Goal: Communication & Community: Share content

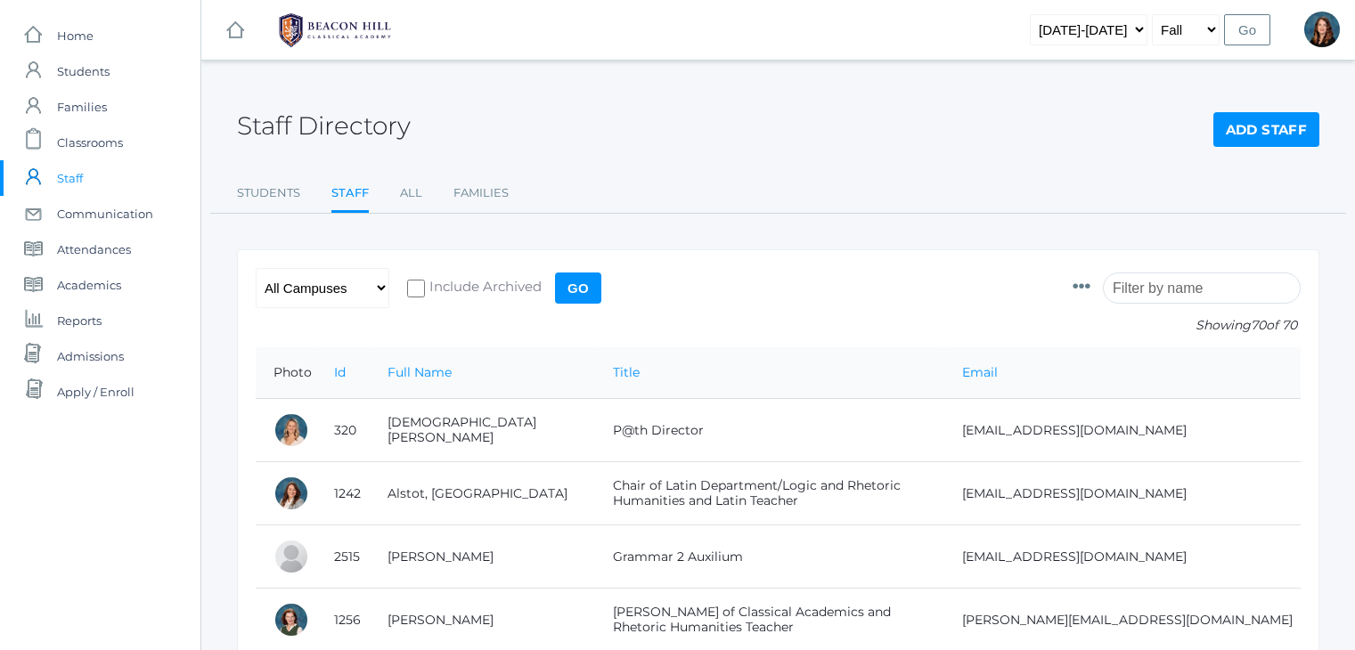
scroll to position [124, 0]
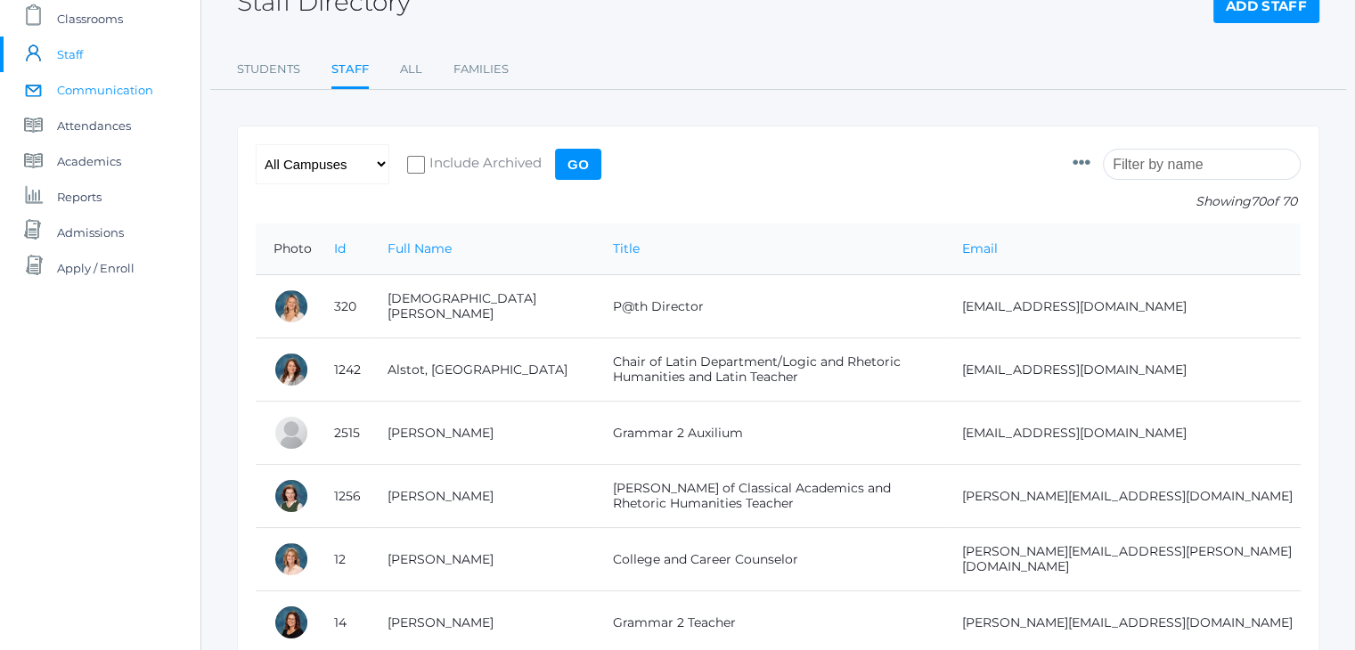
click at [114, 97] on span "Communication" at bounding box center [105, 90] width 96 height 36
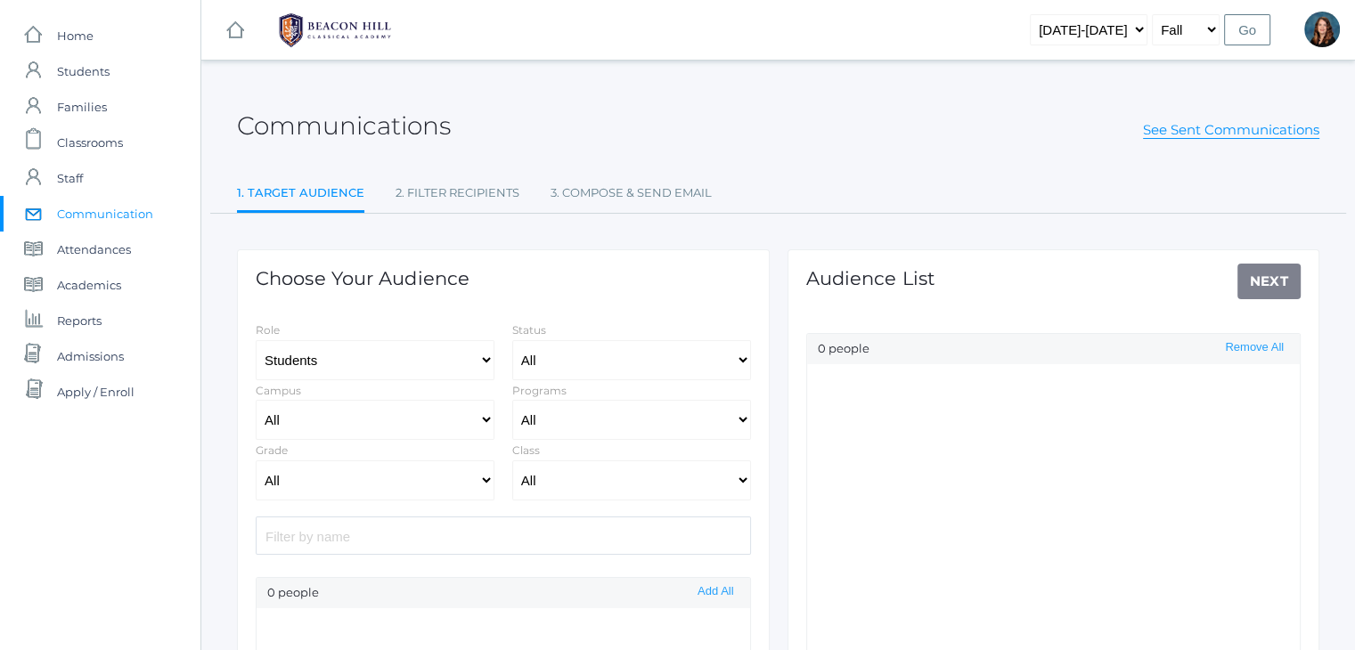
select select "Enrolled"
click at [403, 355] on select "Students Staff" at bounding box center [375, 360] width 239 height 40
select select "1"
click at [256, 340] on select "Students Staff" at bounding box center [375, 360] width 239 height 40
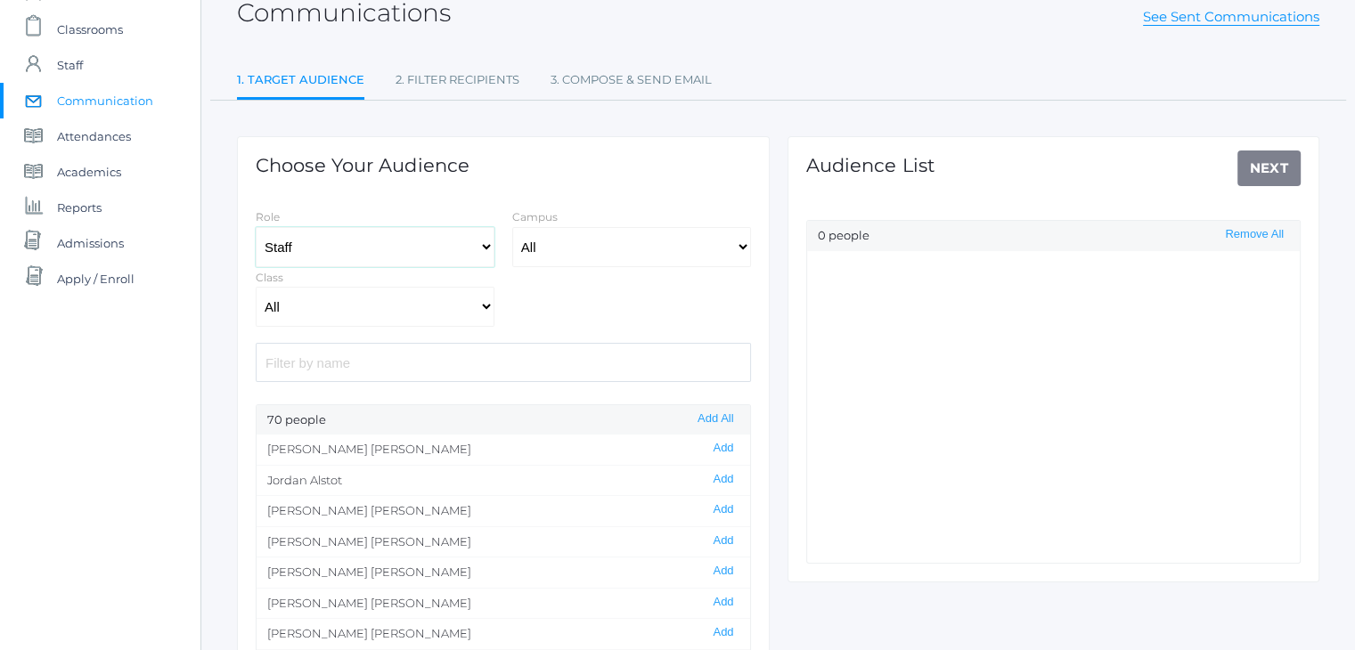
scroll to position [114, 0]
click at [714, 412] on button "Add All" at bounding box center [715, 418] width 46 height 15
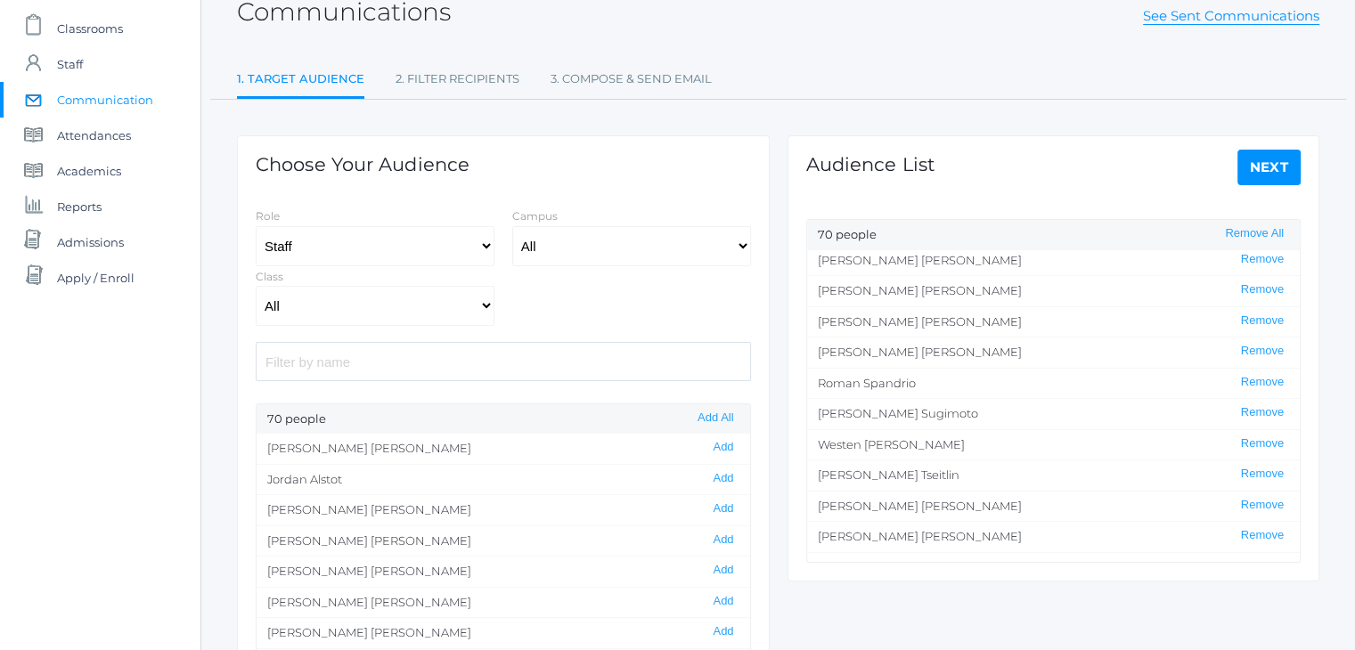
scroll to position [1666, 0]
click at [1245, 465] on button "Remove" at bounding box center [1262, 472] width 53 height 15
click at [1250, 347] on button "Remove" at bounding box center [1262, 351] width 53 height 15
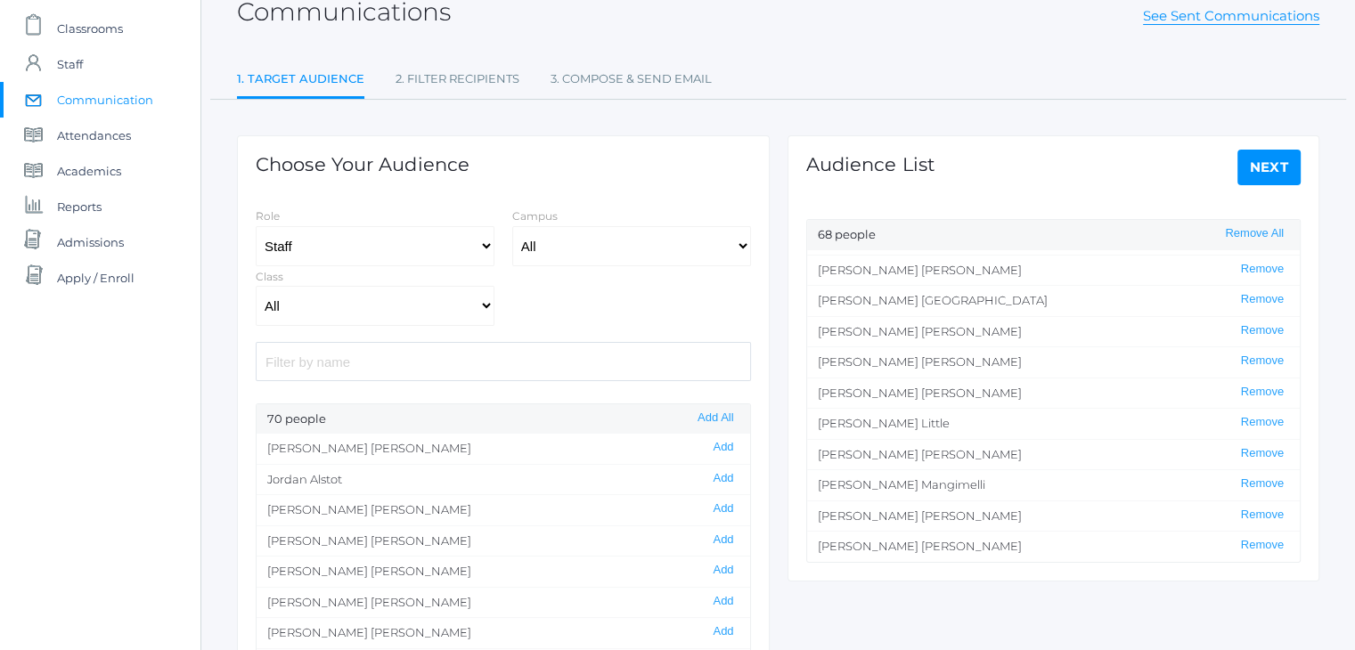
scroll to position [1111, 0]
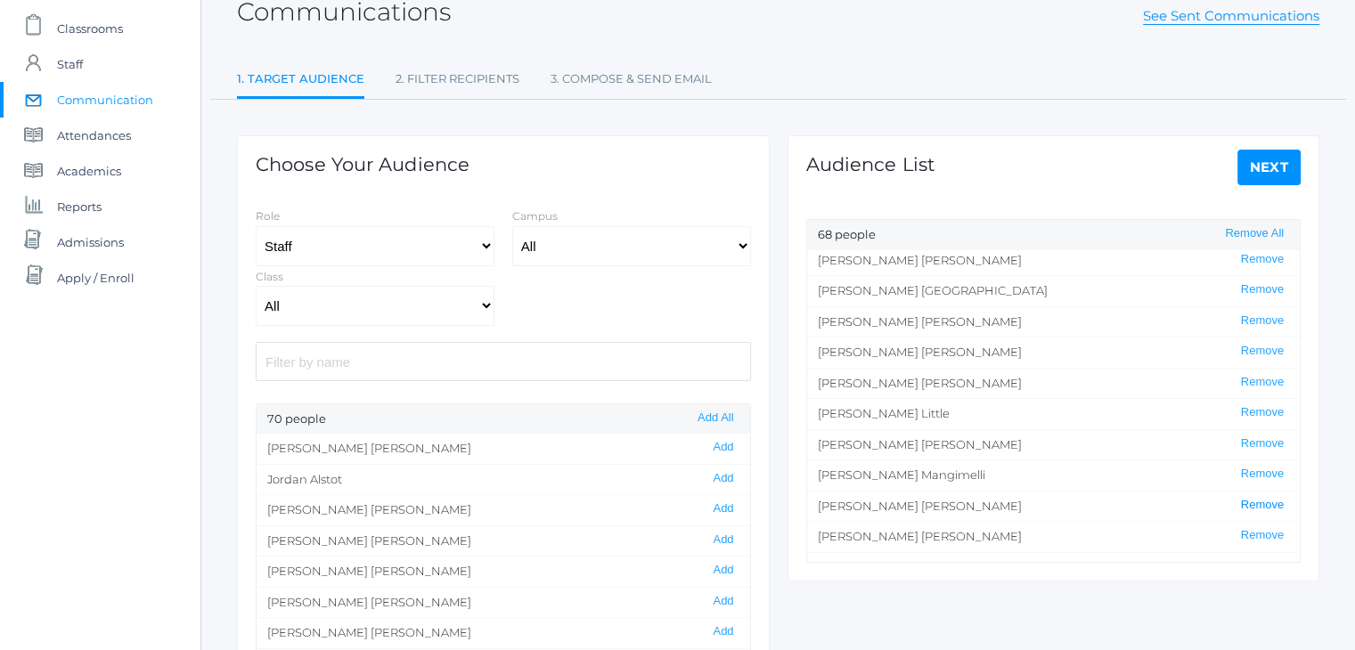
click at [1239, 498] on button "Remove" at bounding box center [1262, 505] width 53 height 15
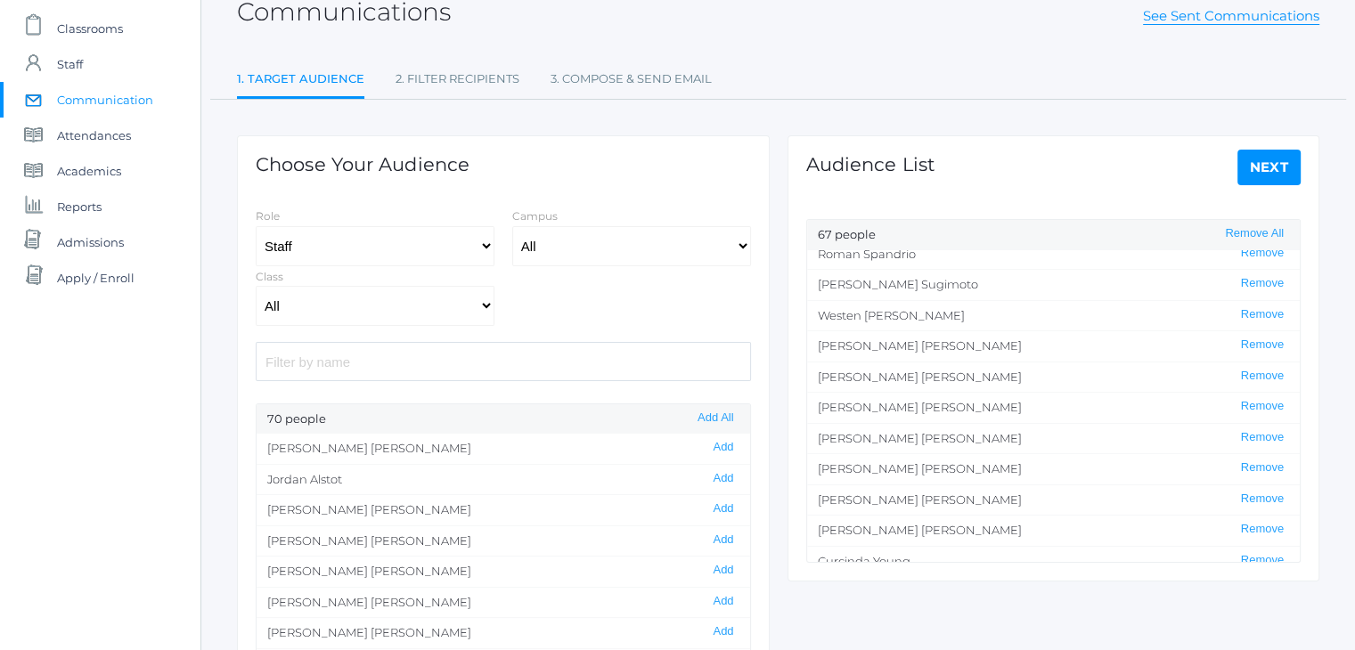
scroll to position [1735, 0]
click at [1264, 165] on link "Next" at bounding box center [1269, 168] width 64 height 36
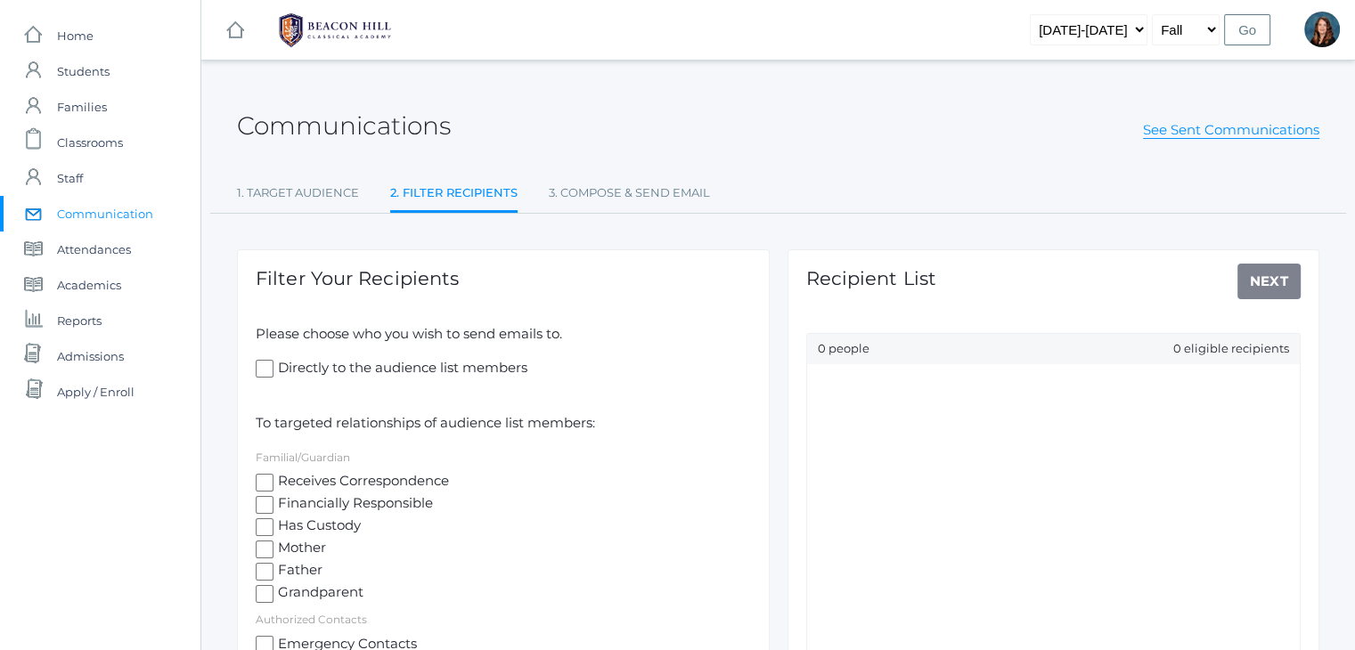
click at [260, 361] on input "Directly to the audience list members" at bounding box center [265, 369] width 18 height 18
checkbox input "true"
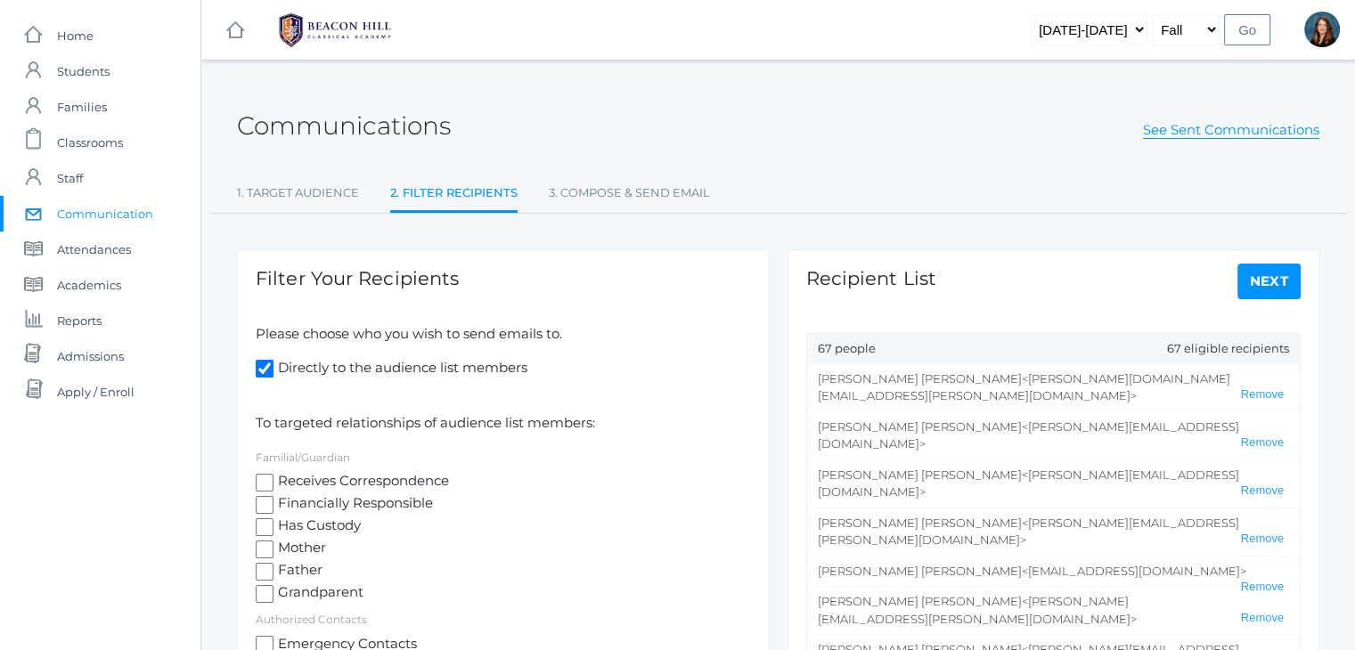
click at [1263, 283] on link "Next" at bounding box center [1269, 282] width 64 height 36
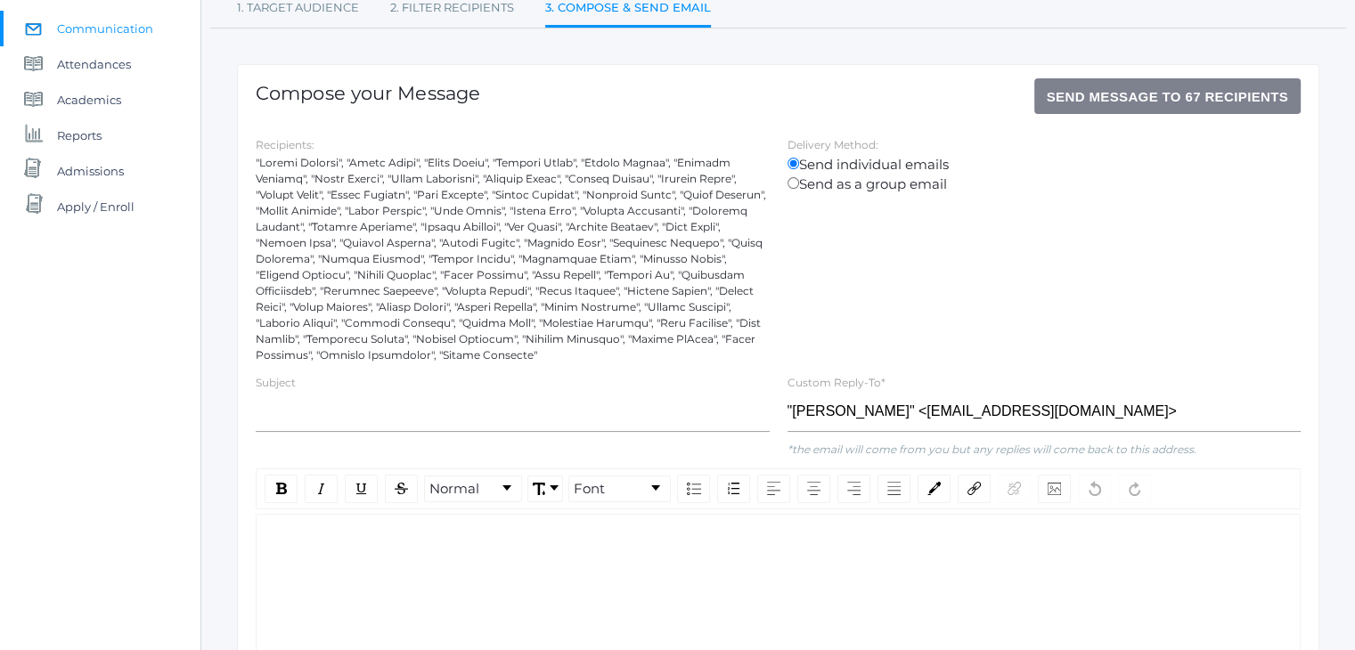
scroll to position [224, 0]
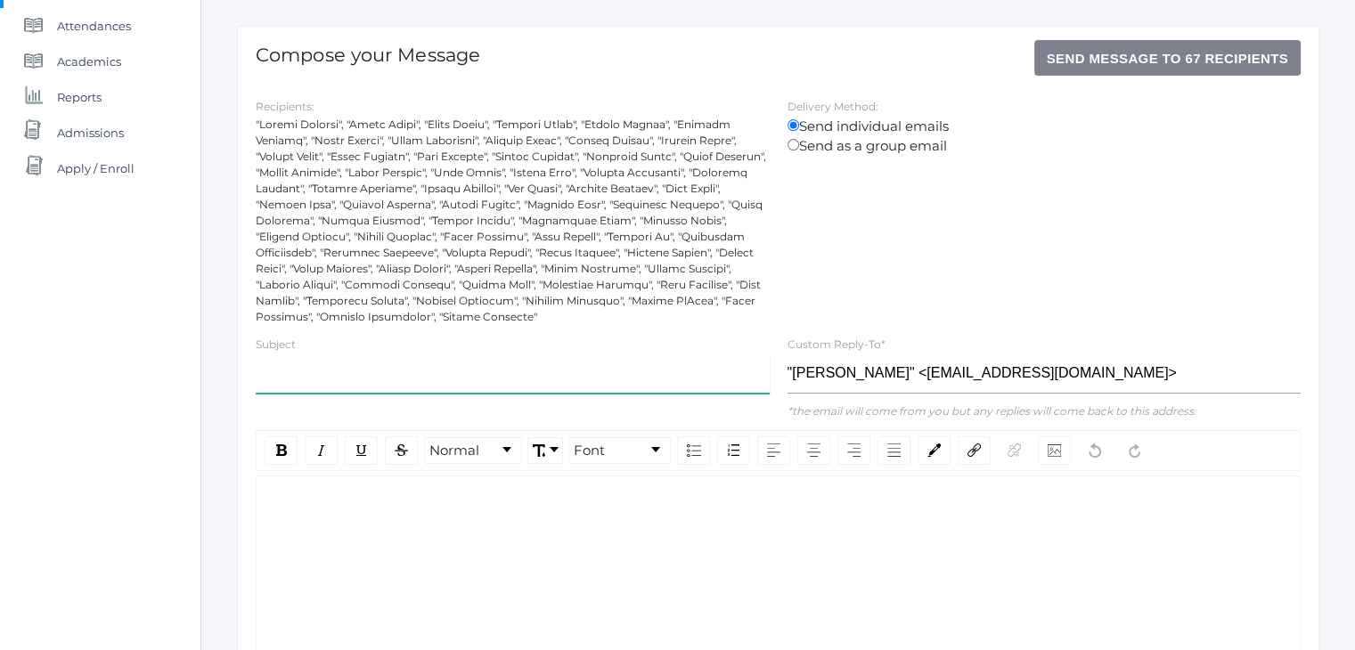
click at [574, 372] on input "text" at bounding box center [513, 374] width 514 height 40
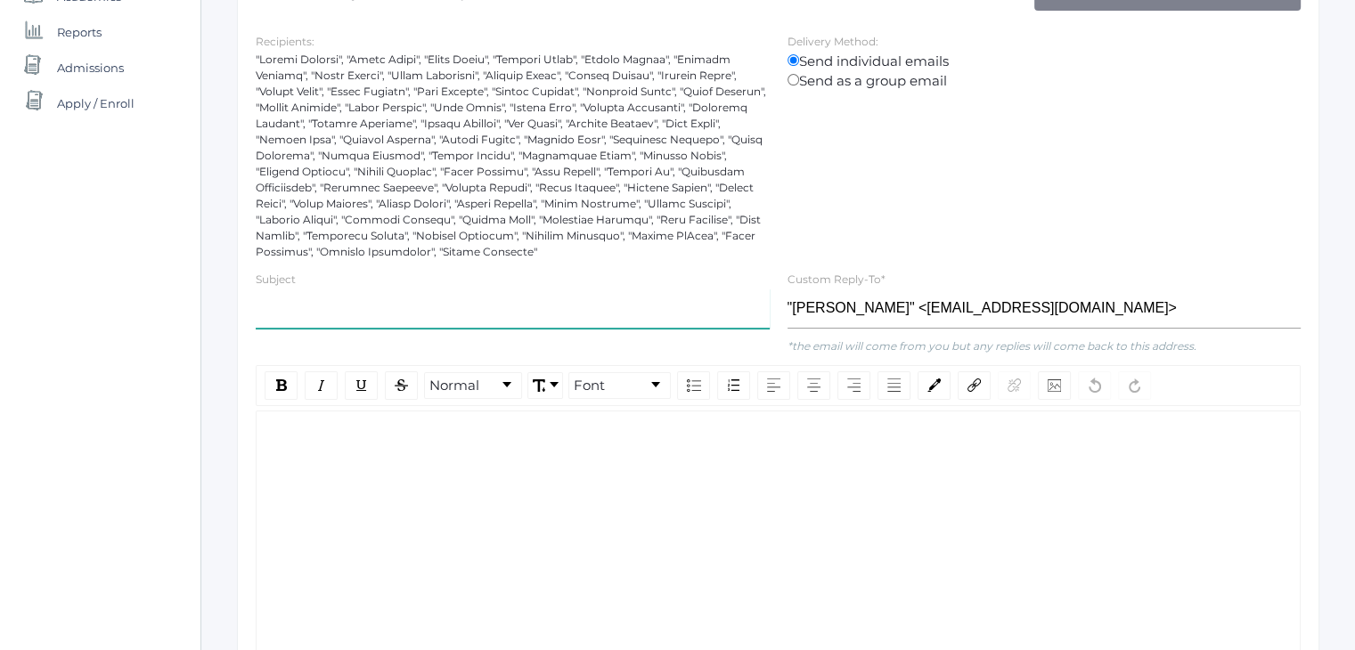
scroll to position [295, 0]
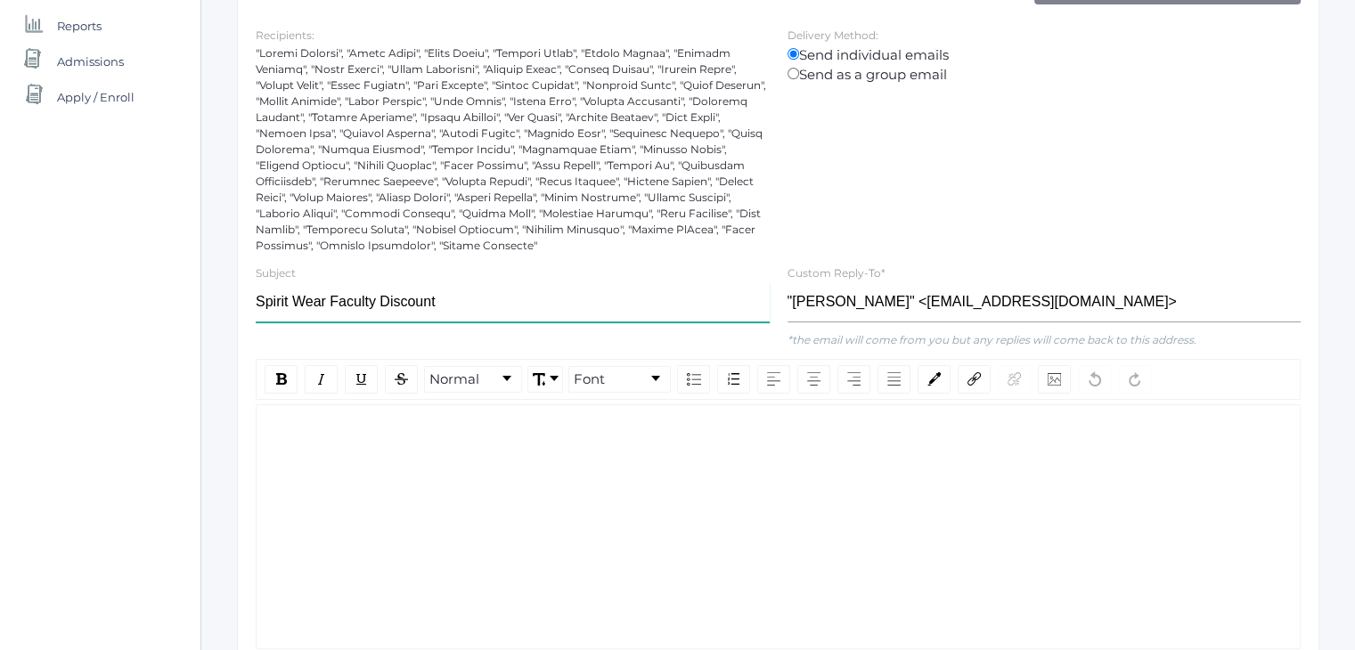
type input "Spirit Wear Faculty Discount"
click at [339, 428] on div "rdw-editor" at bounding box center [779, 433] width 1016 height 20
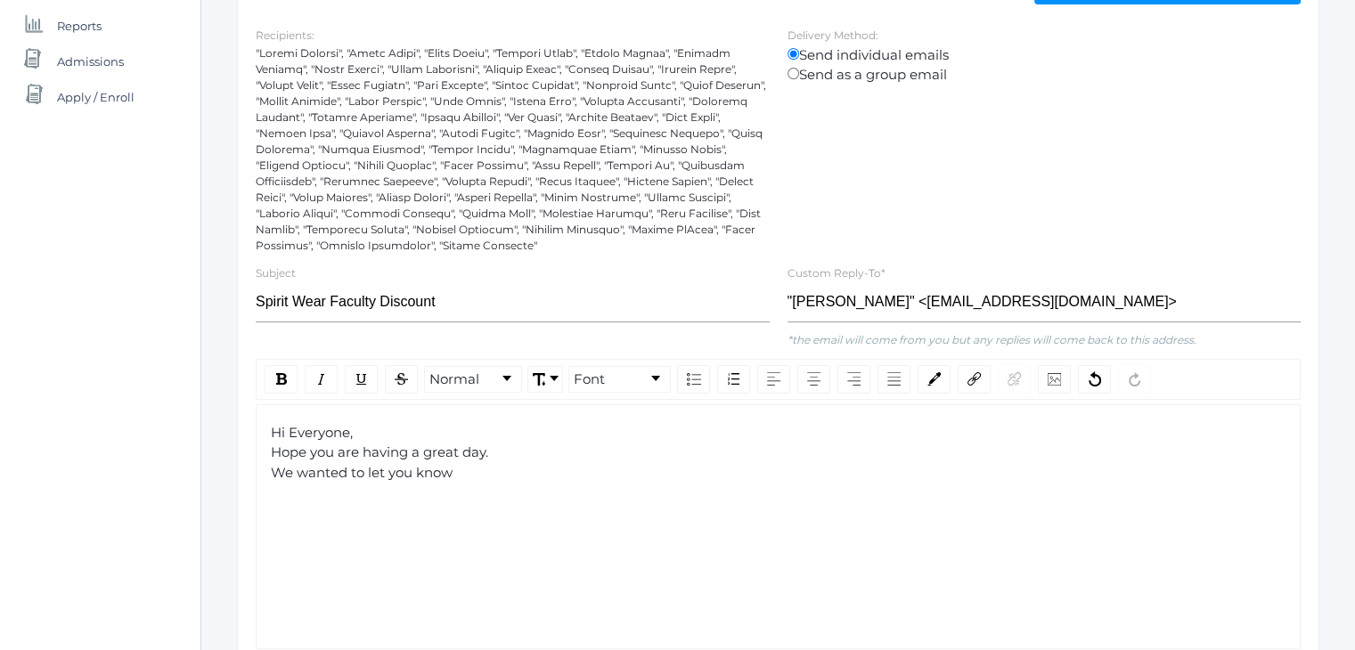
click at [349, 430] on span "Hi Everyone, Hope you are having a great day. We wanted to let you know" at bounding box center [379, 452] width 217 height 57
click at [490, 457] on div "Hello, Hope you are having a great day. We wanted to let you know" at bounding box center [779, 453] width 1016 height 61
click at [459, 477] on div "Hello, Hope you are having a great day! We wanted to let you know" at bounding box center [779, 453] width 1016 height 61
click at [770, 475] on div "Hello, Hope you are having a great day! We wanted to let you know that you are …" at bounding box center [779, 453] width 1016 height 61
click at [625, 468] on span "Hello, Hope you are having a great day! We wanted to let you know that you are …" at bounding box center [574, 452] width 607 height 57
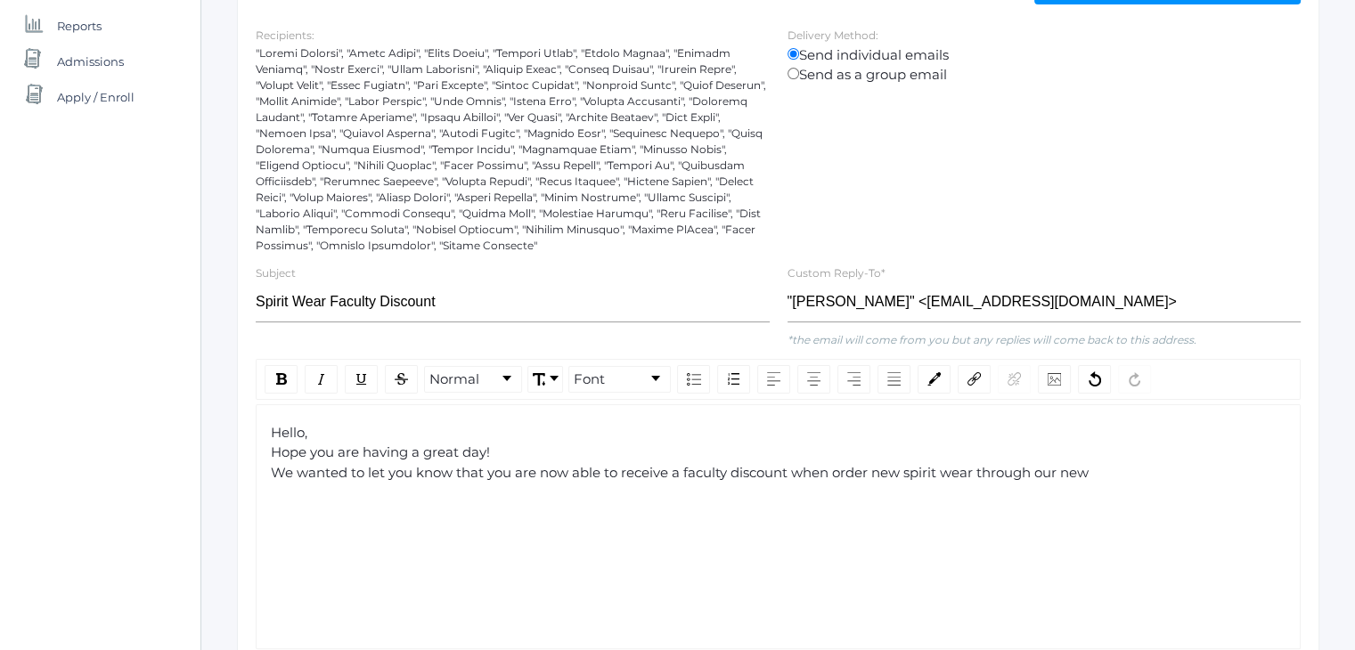
click at [869, 469] on span "Hello, Hope you are having a great day! We wanted to let you know that you are …" at bounding box center [680, 452] width 818 height 57
click at [1121, 473] on div "Hello, Hope you are having a great day! We wanted to let you know that you are …" at bounding box center [779, 453] width 1016 height 61
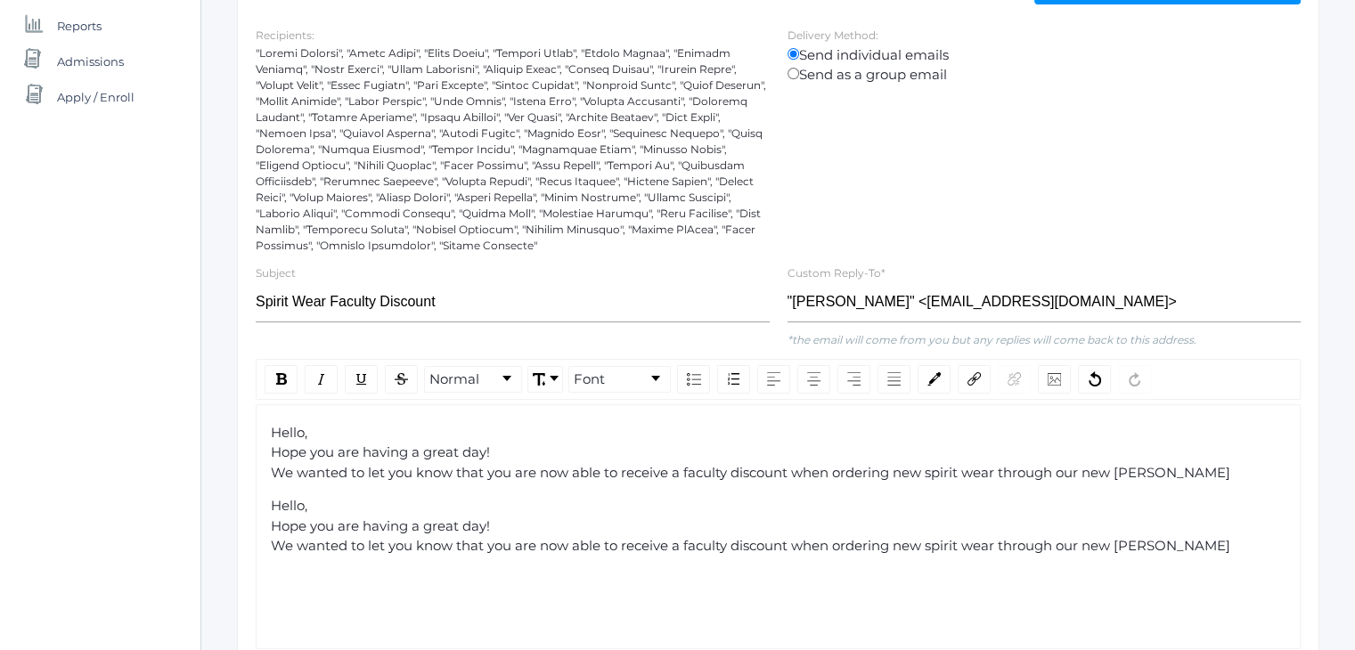
click at [1155, 469] on span "Hello, Hope you are having a great day! We wanted to let you know that you are …" at bounding box center [750, 452] width 959 height 57
click at [1175, 469] on div "Hello, Hope you are having a great day! We wanted to let you know that you are …" at bounding box center [779, 453] width 1016 height 61
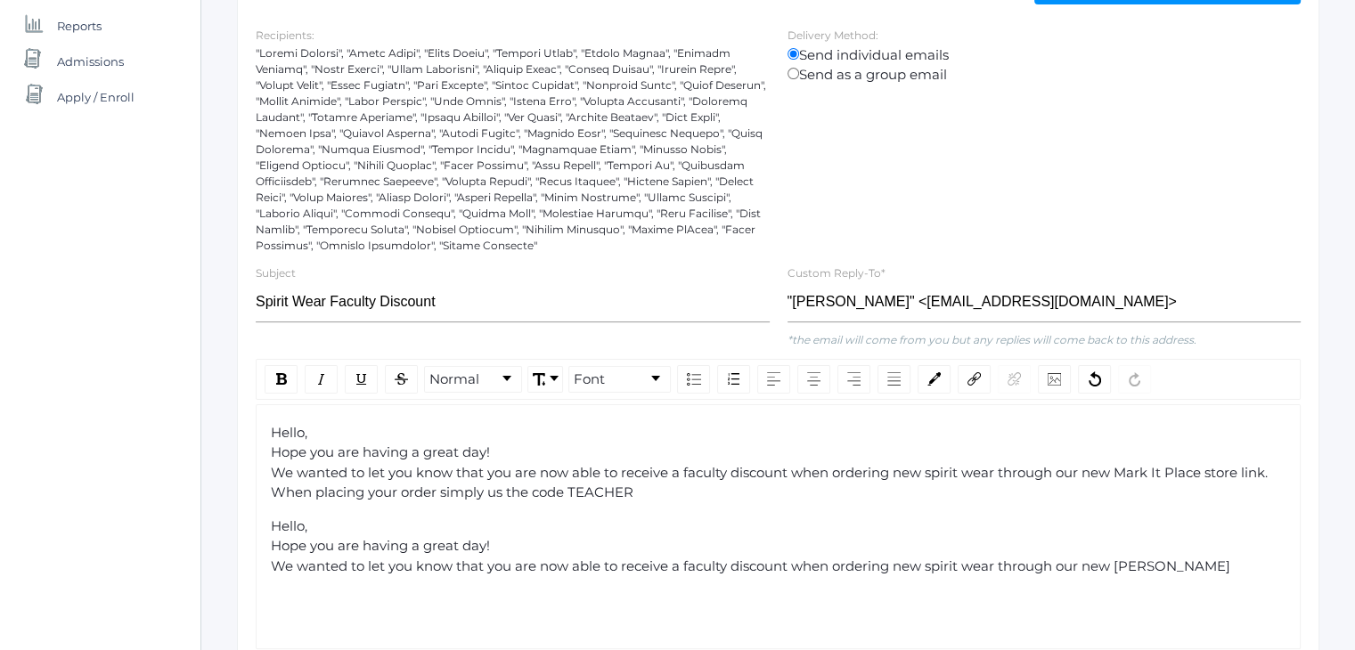
click at [532, 488] on span "Hello, Hope you are having a great day! We wanted to let you know that you are …" at bounding box center [769, 463] width 997 height 78
click at [641, 493] on div "Hello, Hope you are having a great day! We wanted to let you know that you are …" at bounding box center [779, 463] width 1016 height 80
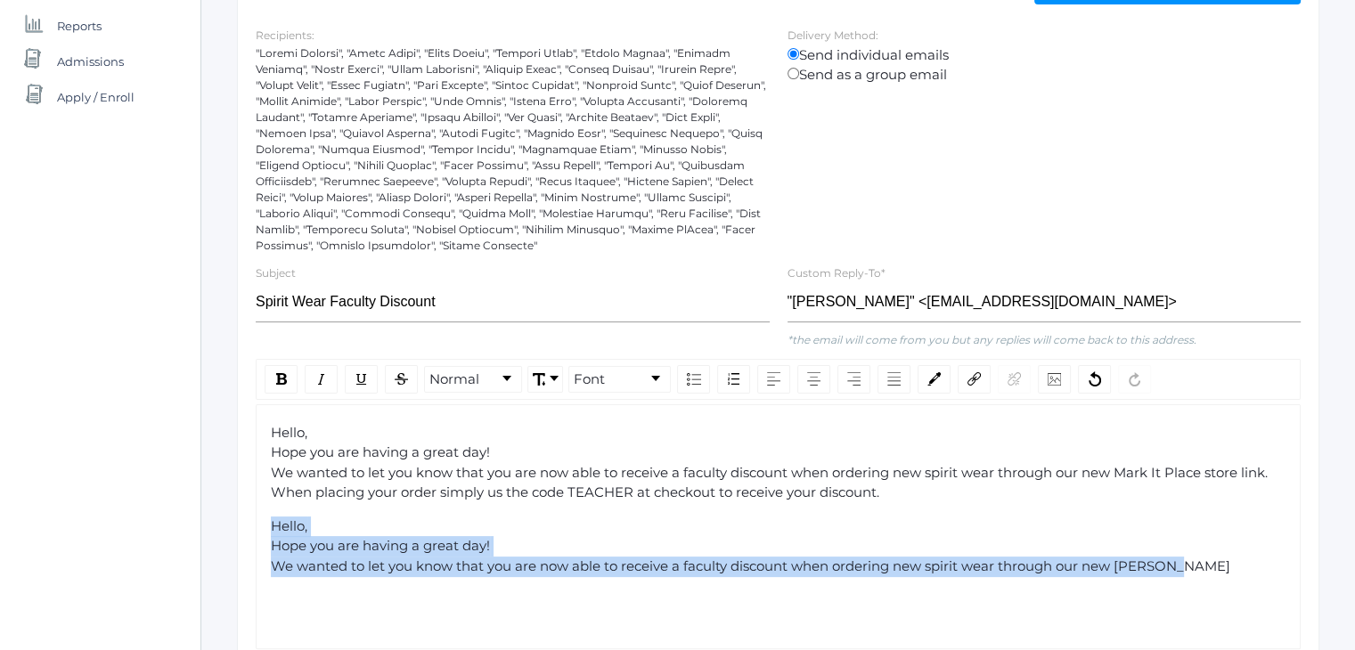
drag, startPoint x: 1188, startPoint y: 567, endPoint x: 262, endPoint y: 521, distance: 927.7
click at [262, 521] on div "Hello, Hope you are having a great day! We wanted to let you know that you are …" at bounding box center [778, 526] width 1045 height 245
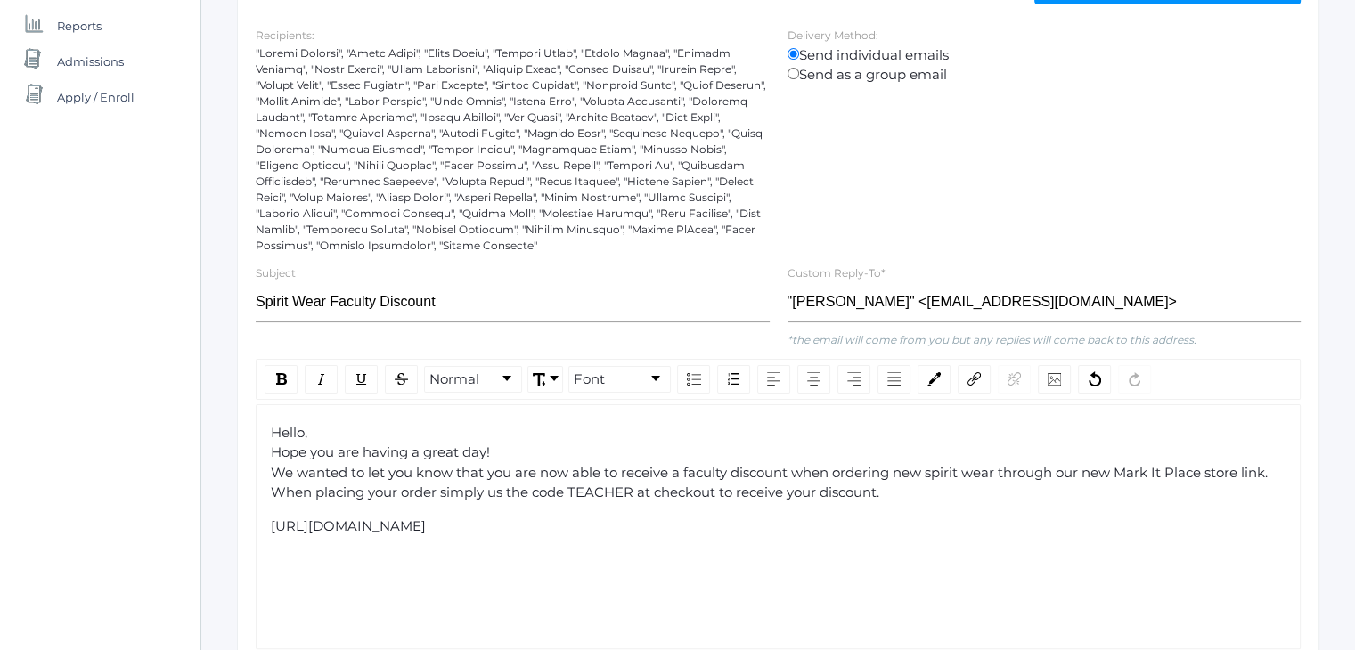
click at [893, 492] on div "Hello, Hope you are having a great day! We wanted to let you know that you are …" at bounding box center [779, 463] width 1016 height 80
click at [605, 554] on div "[URL][DOMAIN_NAME]" at bounding box center [779, 560] width 1016 height 20
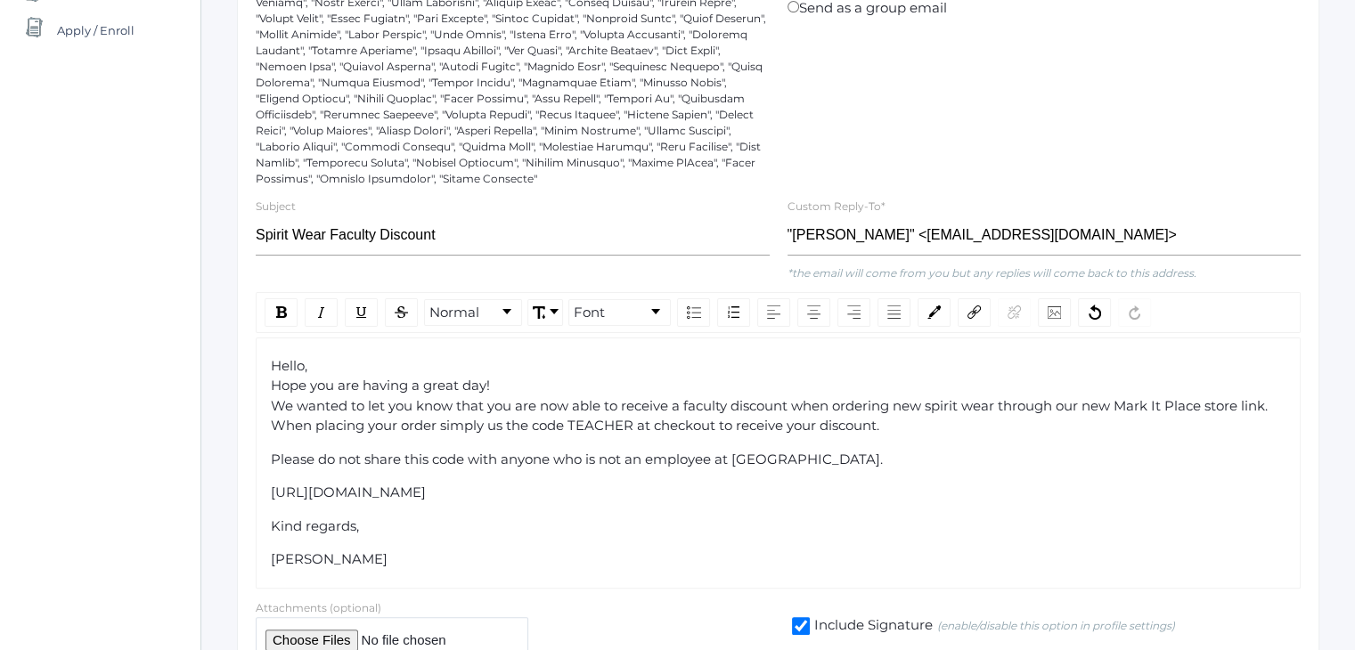
scroll to position [363, 0]
click at [406, 521] on div "Kind regards," at bounding box center [779, 526] width 1016 height 20
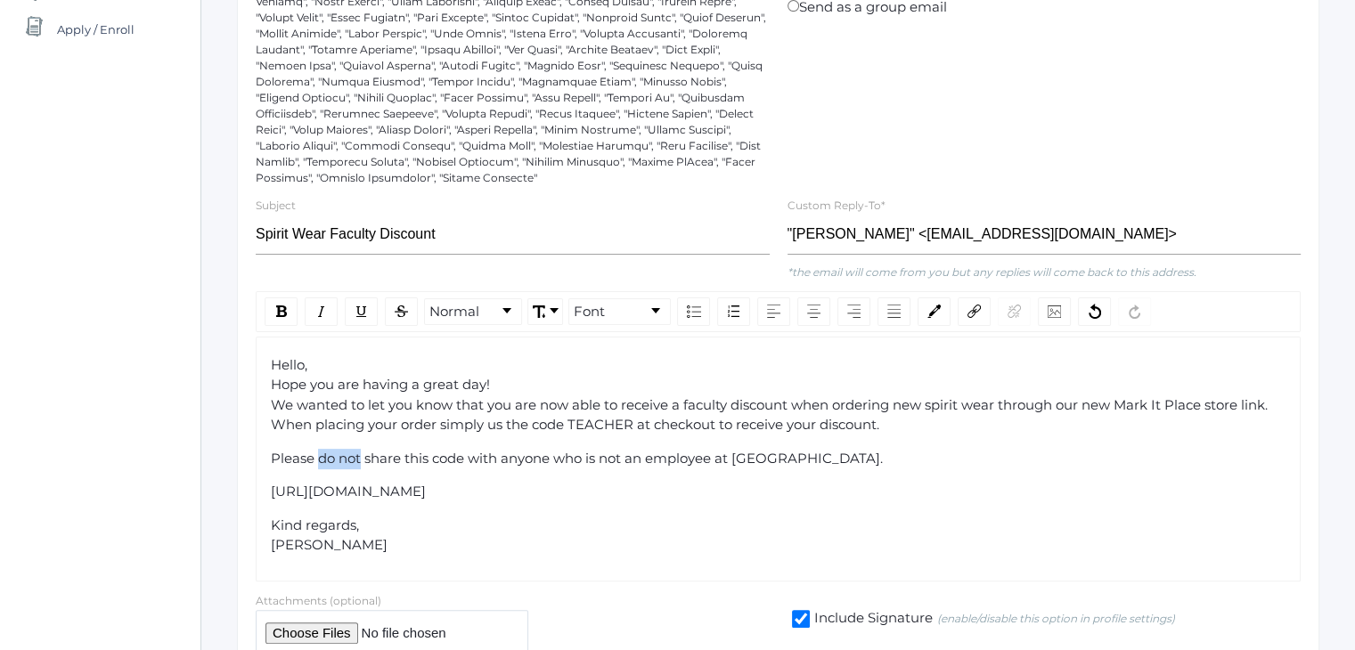
drag, startPoint x: 319, startPoint y: 451, endPoint x: 360, endPoint y: 457, distance: 41.5
click at [360, 457] on span "Please do not share this code with anyone who is not an employee at [GEOGRAPHIC…" at bounding box center [577, 458] width 612 height 17
click at [280, 312] on img "rdw-inline-control" at bounding box center [281, 312] width 11 height 12
click at [787, 450] on div "Please do not share this code with anyone who is not an employee at [GEOGRAPHIC…" at bounding box center [779, 459] width 1016 height 20
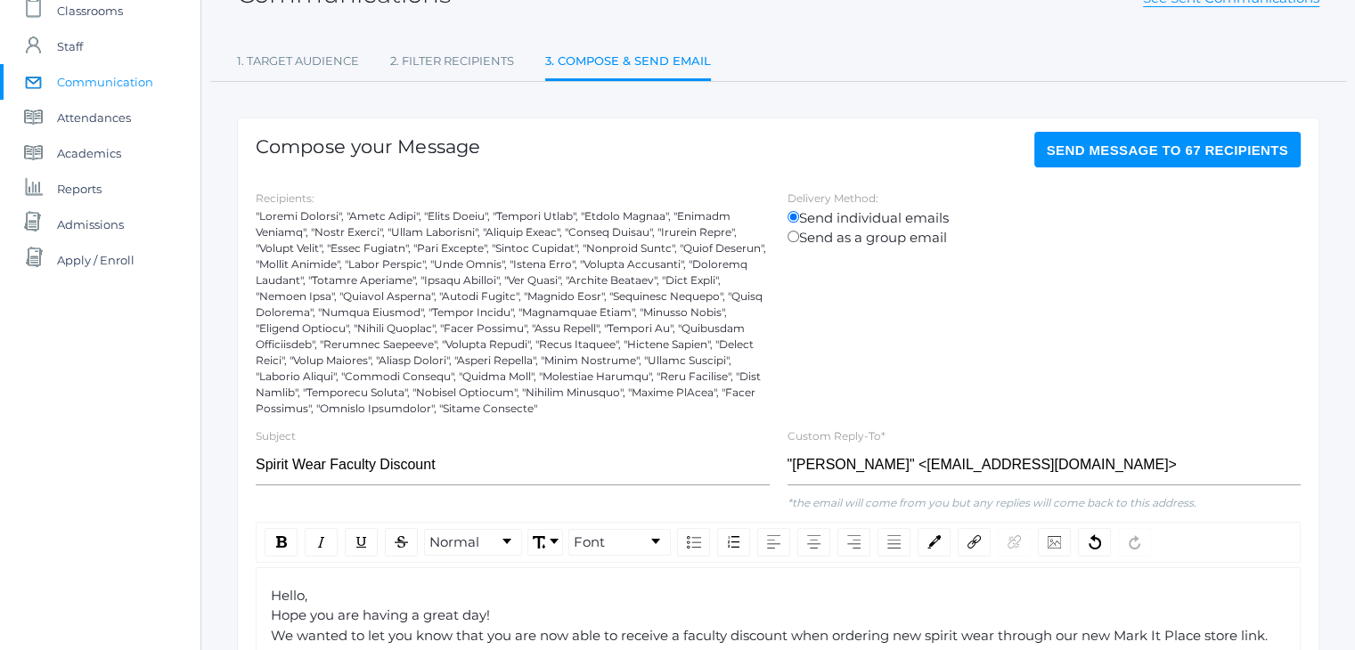
scroll to position [131, 0]
click at [1112, 148] on span "Send Message to 67 recipients" at bounding box center [1168, 150] width 242 height 15
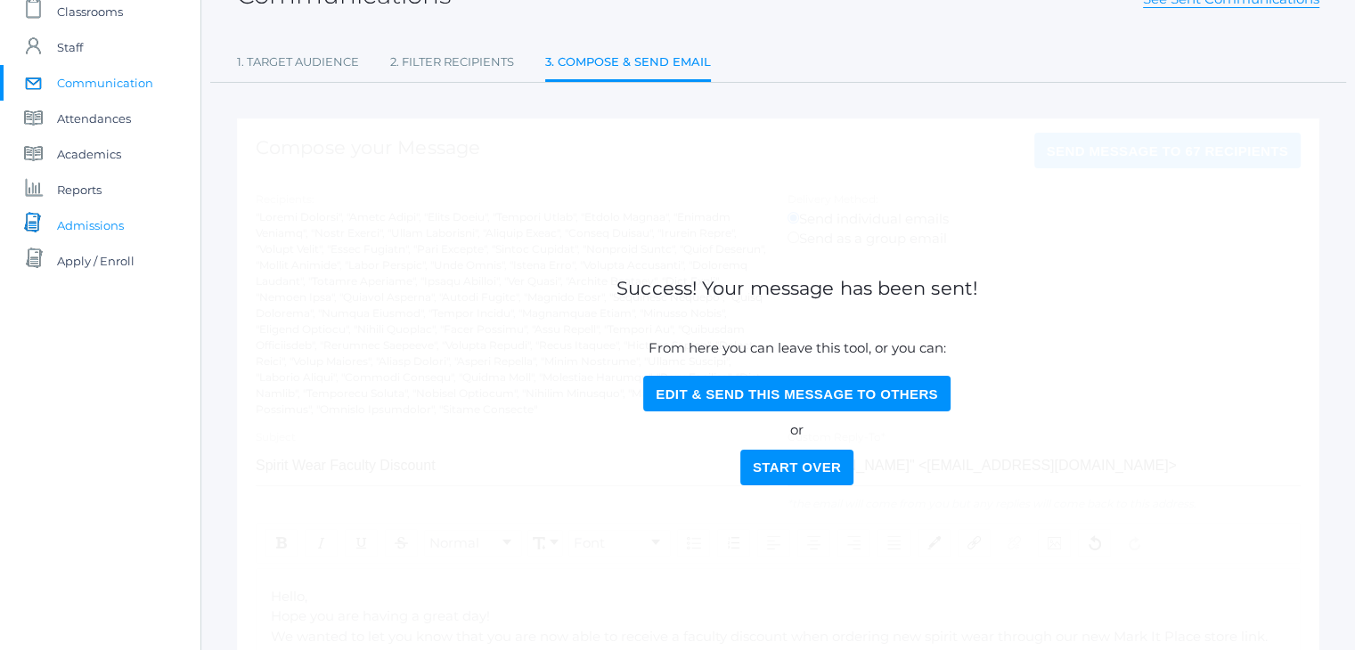
click at [109, 235] on span "Admissions" at bounding box center [90, 226] width 67 height 36
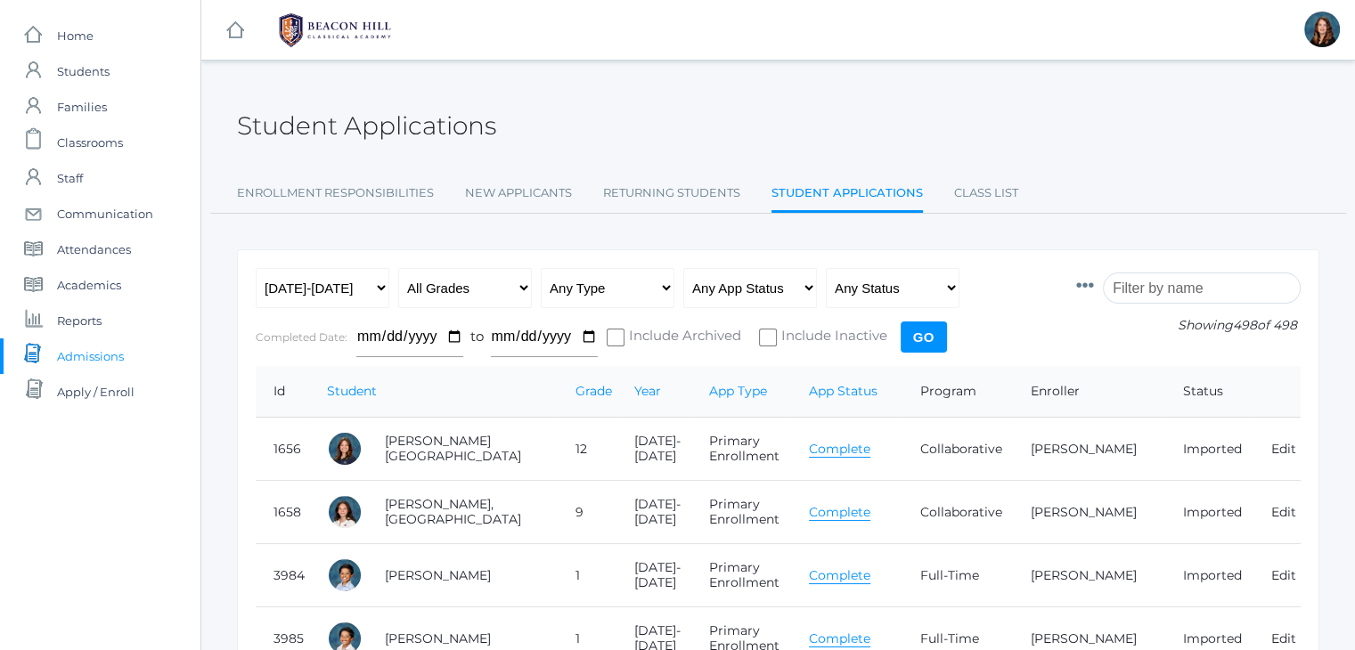
click at [1165, 291] on input "search" at bounding box center [1202, 288] width 198 height 31
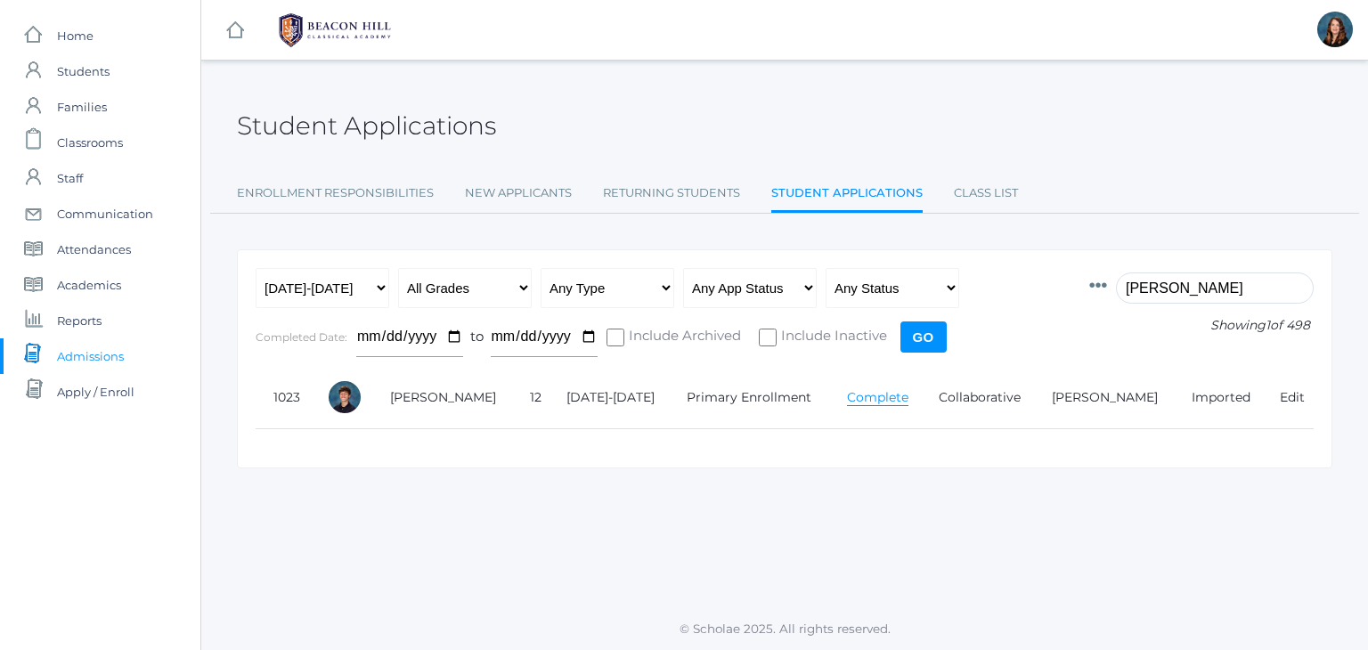
type input "[PERSON_NAME]"
